Goal: Task Accomplishment & Management: Manage account settings

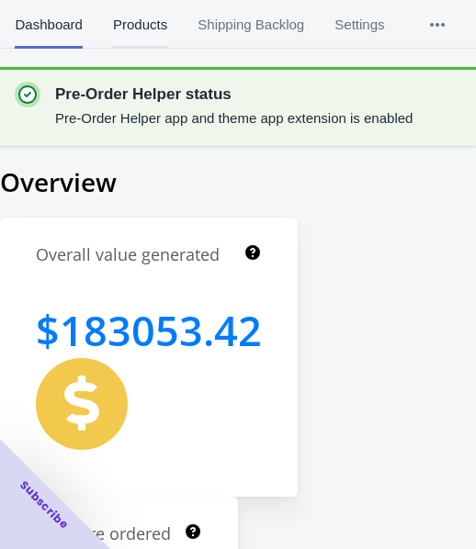
click at [119, 35] on span "Products" at bounding box center [139, 25] width 55 height 48
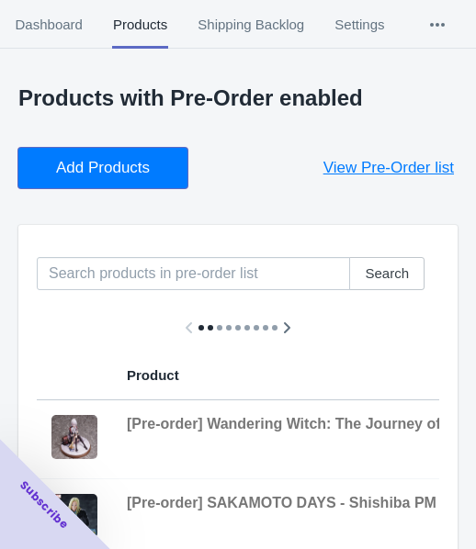
click at [127, 159] on span "Add Products" at bounding box center [103, 168] width 94 height 18
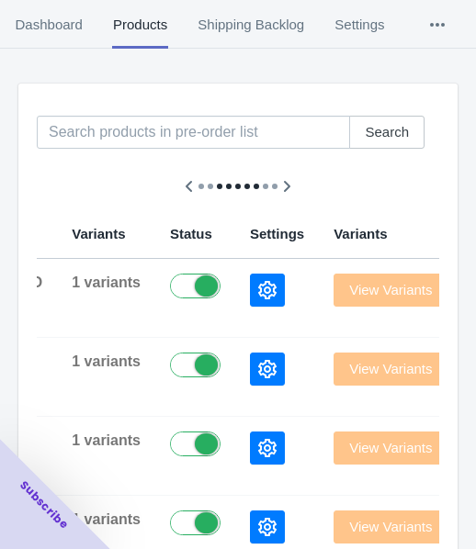
scroll to position [113, 0]
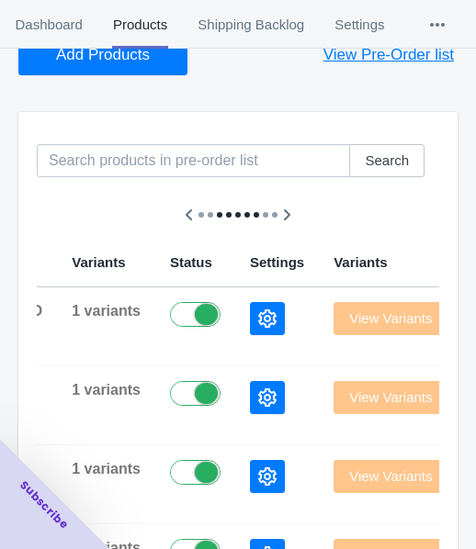
click at [258, 323] on icon "button" at bounding box center [267, 319] width 18 height 18
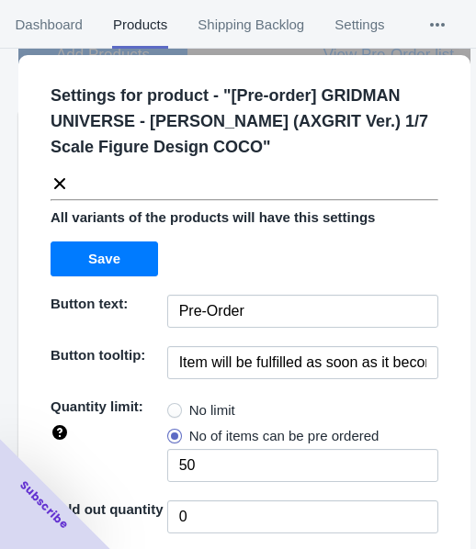
click at [198, 406] on span "No limit" at bounding box center [212, 410] width 46 height 18
click at [173, 406] on input "No limit" at bounding box center [172, 406] width 1 height 1
radio input "true"
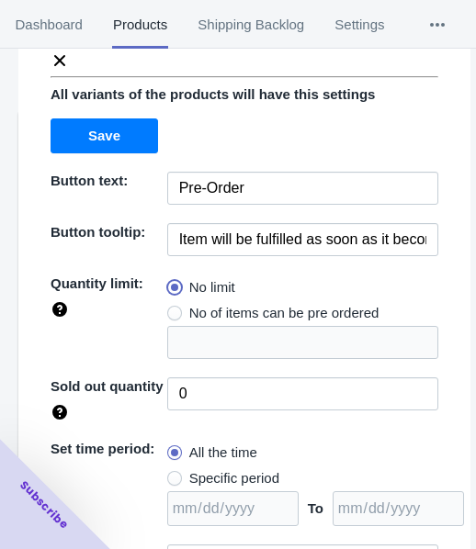
scroll to position [266, 0]
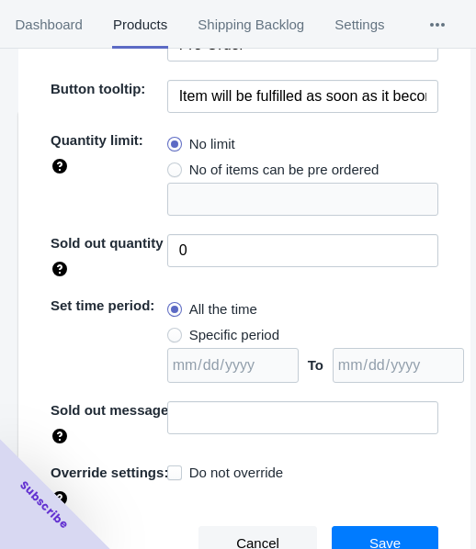
click at [240, 331] on span "Specific period" at bounding box center [234, 335] width 90 height 18
click at [173, 331] on input "Specific period" at bounding box center [172, 331] width 1 height 1
radio input "true"
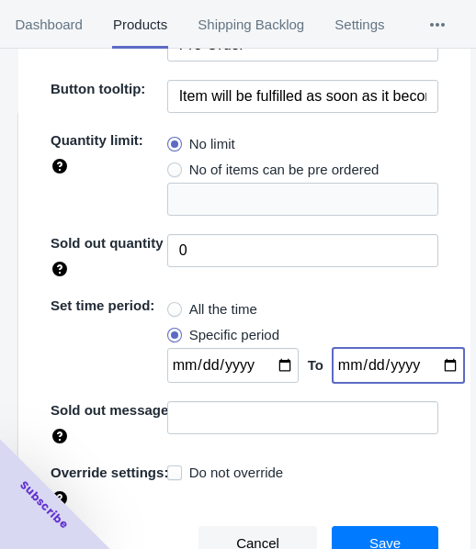
click at [430, 360] on input "date" at bounding box center [397, 365] width 131 height 35
type input "[DATE]"
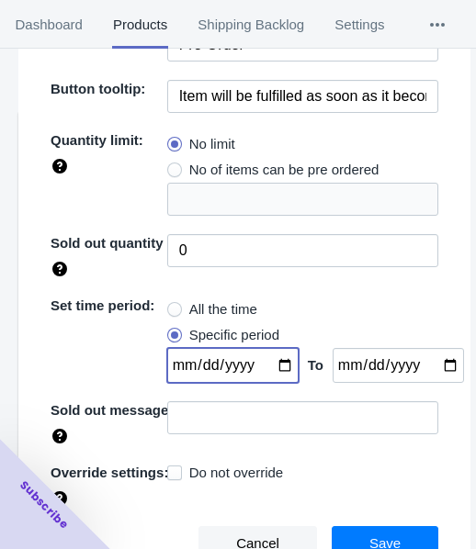
click at [274, 366] on input "date" at bounding box center [232, 365] width 131 height 35
type input "[DATE]"
click at [374, 536] on span "Save" at bounding box center [384, 543] width 31 height 15
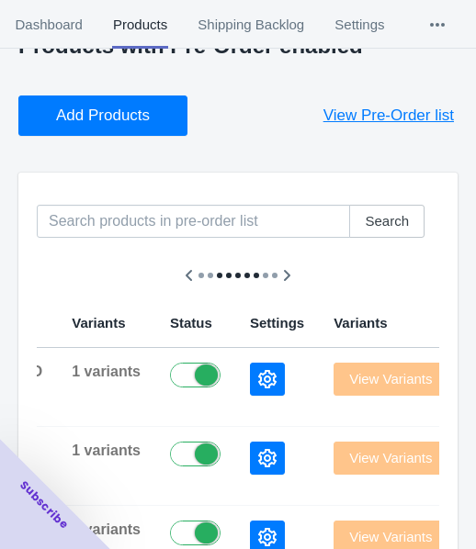
scroll to position [21, 0]
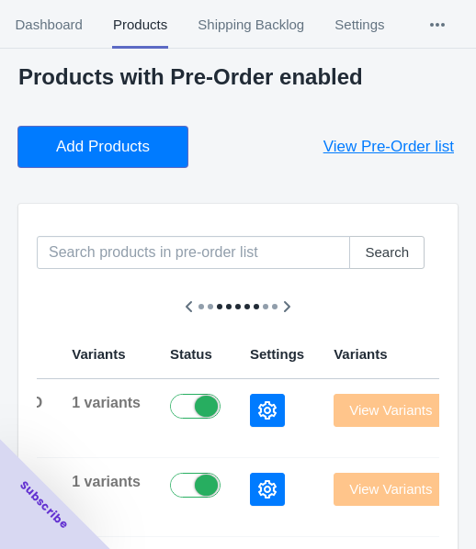
click at [101, 146] on span "Add Products" at bounding box center [103, 147] width 94 height 18
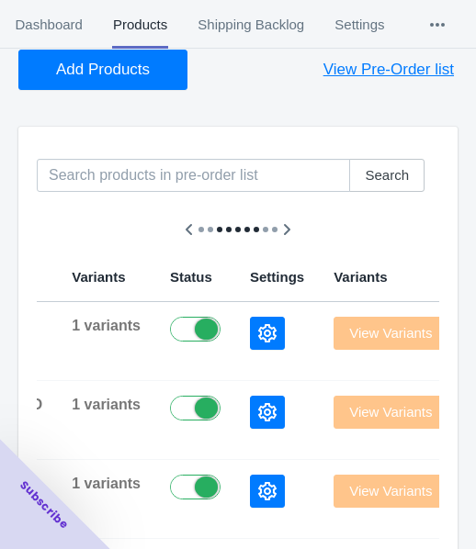
scroll to position [205, 0]
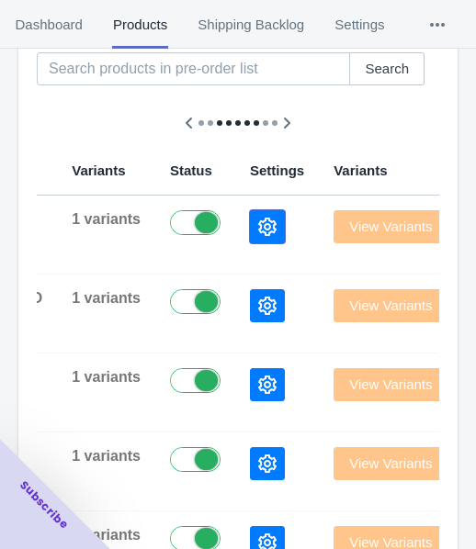
click at [258, 219] on icon "button" at bounding box center [267, 227] width 18 height 18
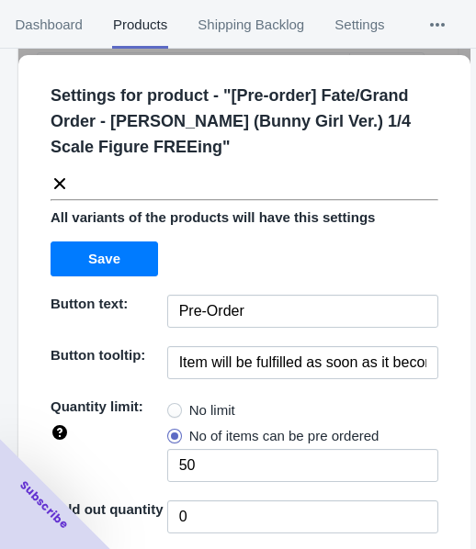
click at [181, 411] on label "No limit" at bounding box center [201, 411] width 68 height 26
click at [173, 407] on input "No limit" at bounding box center [172, 406] width 1 height 1
radio input "true"
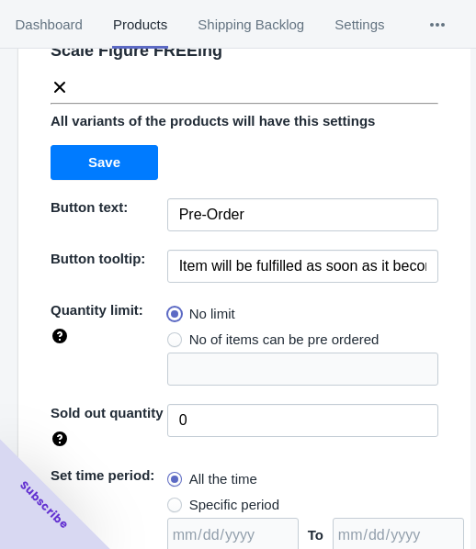
scroll to position [266, 0]
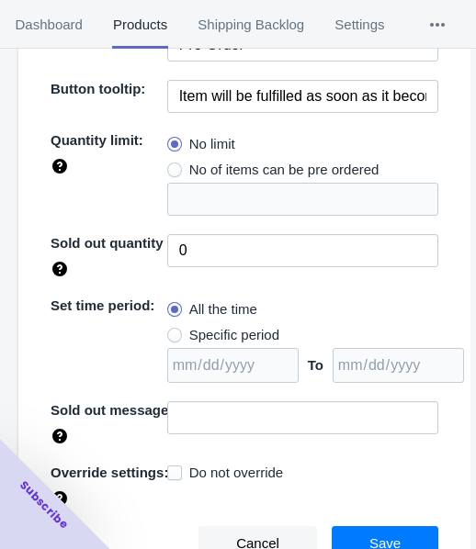
click at [253, 332] on span "Specific period" at bounding box center [234, 335] width 90 height 18
click at [173, 332] on input "Specific period" at bounding box center [172, 331] width 1 height 1
radio input "true"
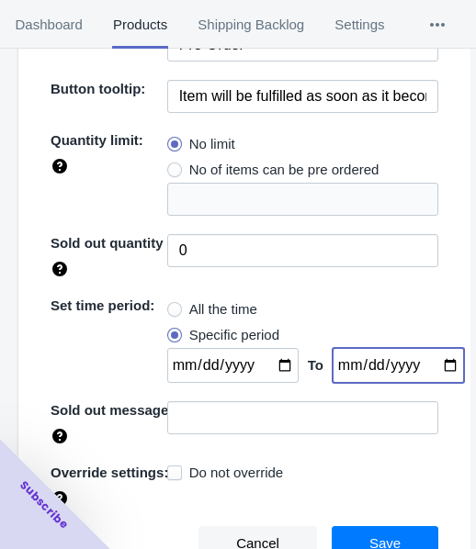
click at [429, 366] on input "date" at bounding box center [397, 365] width 131 height 35
type input "[DATE]"
click at [274, 362] on input "date" at bounding box center [232, 365] width 131 height 35
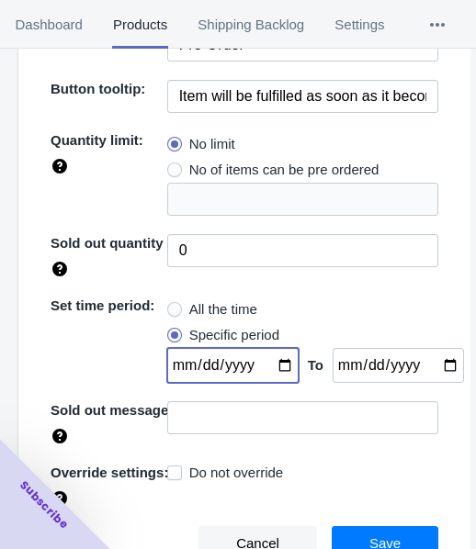
type input "[DATE]"
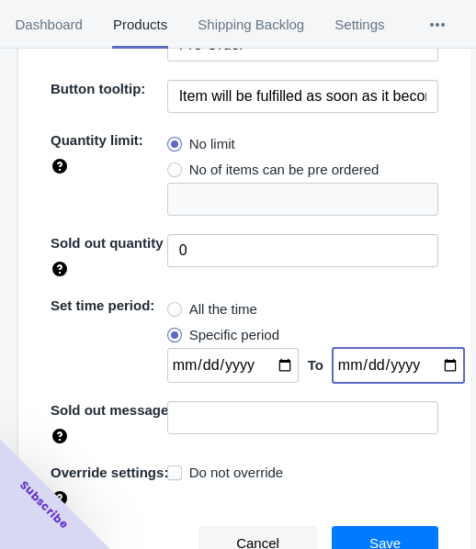
click at [428, 366] on input "[DATE]" at bounding box center [397, 365] width 131 height 35
type input "[DATE]"
click at [369, 537] on span "Save" at bounding box center [384, 543] width 31 height 15
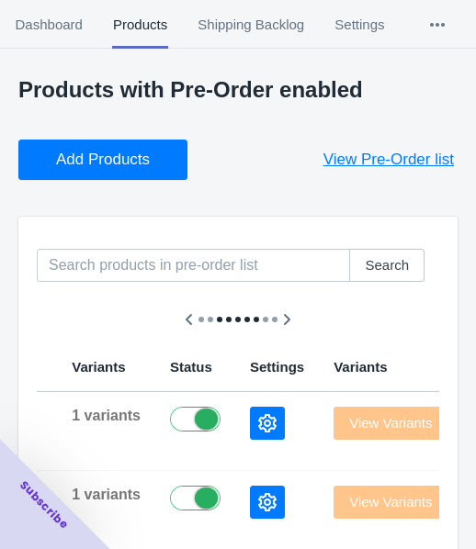
scroll to position [0, 0]
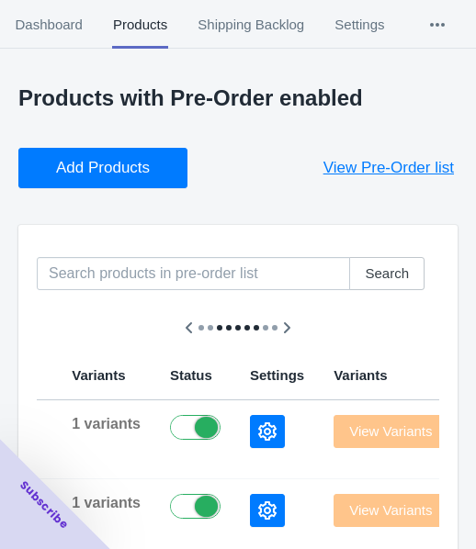
click at [133, 160] on span "Add Products" at bounding box center [103, 168] width 94 height 18
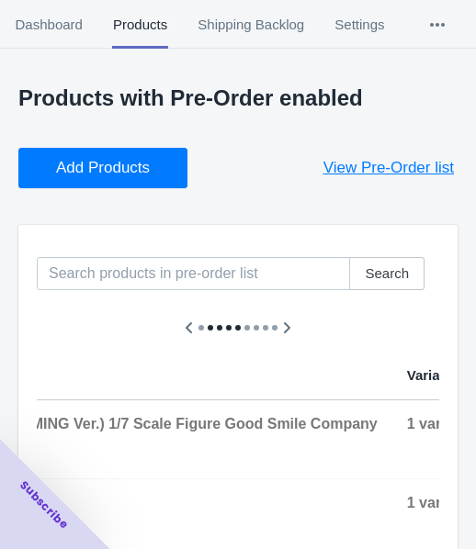
scroll to position [184, 0]
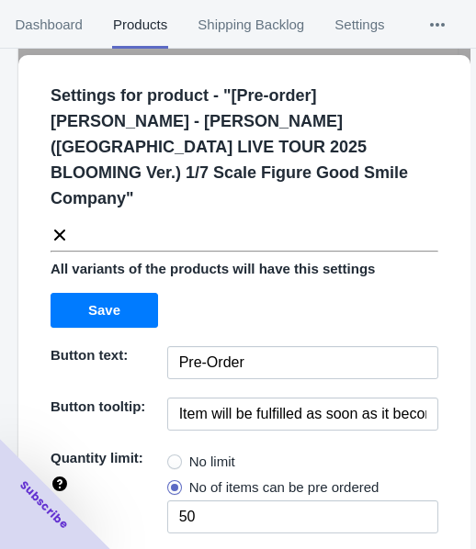
click at [189, 453] on span "No limit" at bounding box center [212, 462] width 46 height 18
click at [173, 457] on input "No limit" at bounding box center [172, 457] width 1 height 1
radio input "true"
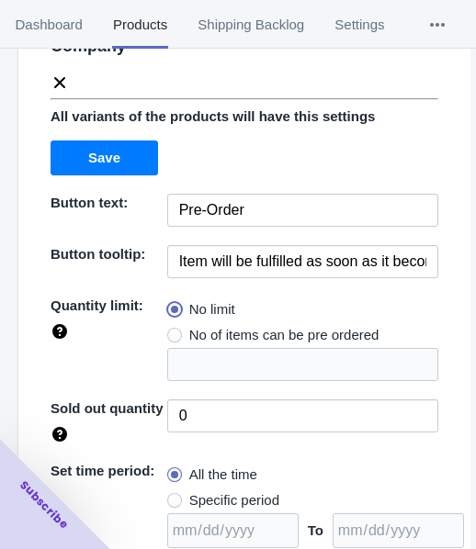
scroll to position [292, 0]
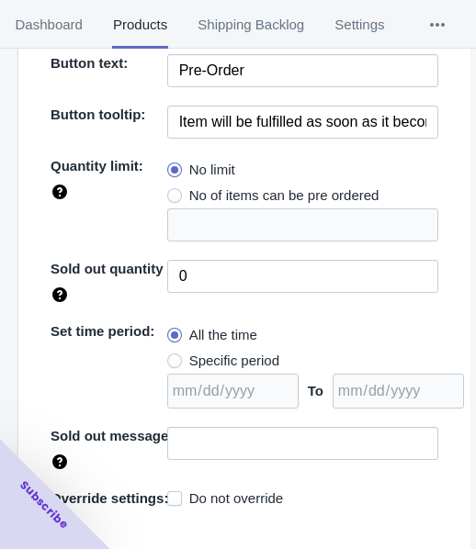
click at [221, 322] on label "All the time" at bounding box center [212, 335] width 90 height 26
click at [173, 331] on input "All the time" at bounding box center [172, 331] width 1 height 1
click at [254, 352] on span "Specific period" at bounding box center [234, 361] width 90 height 18
click at [173, 356] on input "Specific period" at bounding box center [172, 356] width 1 height 1
radio input "true"
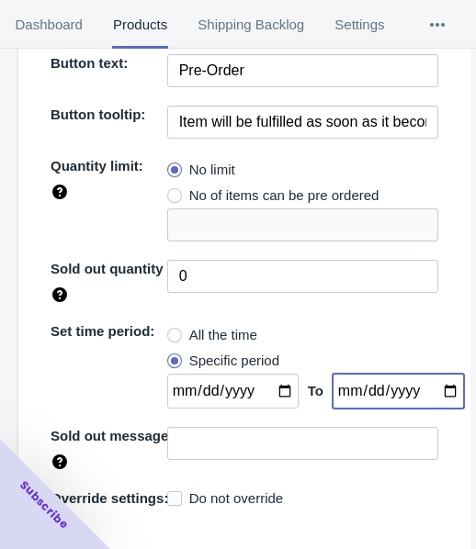
click at [430, 374] on input "date" at bounding box center [397, 391] width 131 height 35
type input "[DATE]"
click at [273, 374] on input "date" at bounding box center [232, 391] width 131 height 35
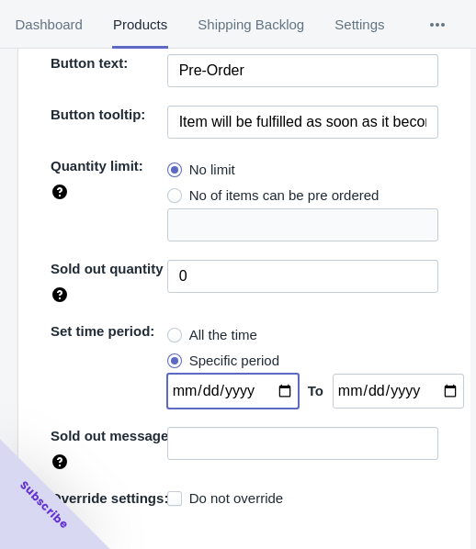
type input "[DATE]"
